Goal: Check status: Check status

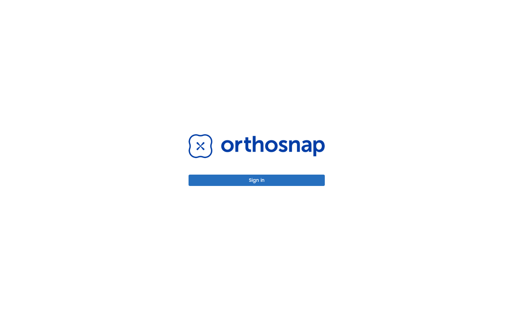
click at [300, 175] on button "Sign in" at bounding box center [257, 180] width 136 height 11
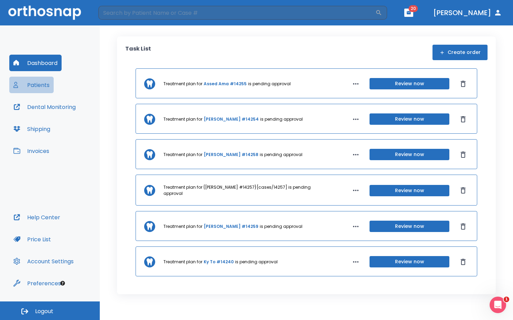
click at [51, 85] on button "Patients" at bounding box center [31, 85] width 44 height 17
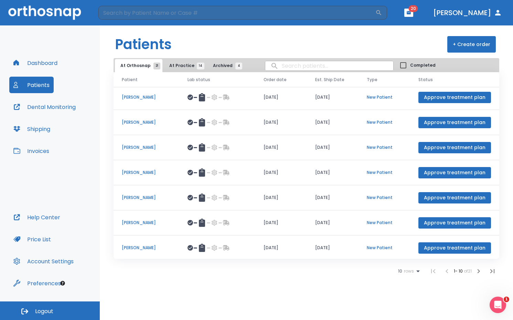
scroll to position [79, 0]
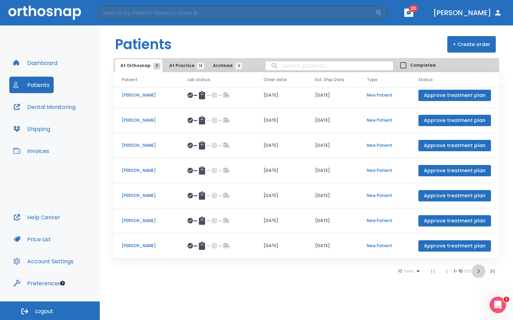
click at [477, 272] on icon "button" at bounding box center [478, 271] width 8 height 8
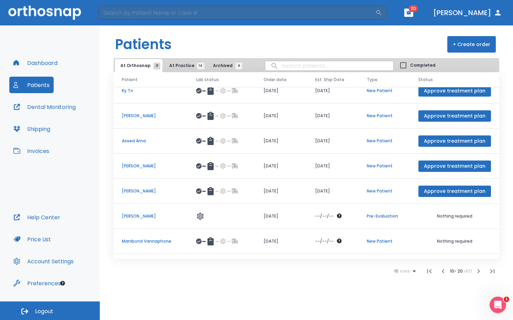
scroll to position [79, 0]
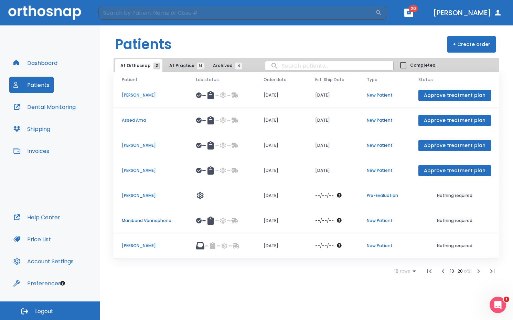
click at [139, 121] on p "Assed Ama" at bounding box center [151, 120] width 58 height 6
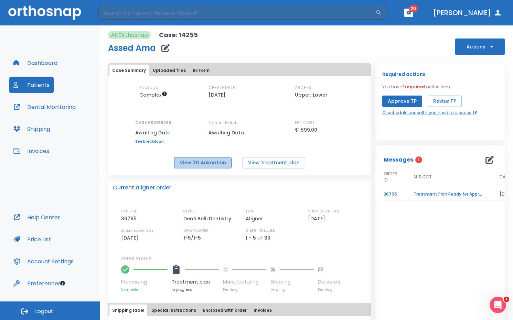
click at [213, 164] on button "View 3D Animation" at bounding box center [202, 162] width 57 height 11
